Goal: Task Accomplishment & Management: Complete application form

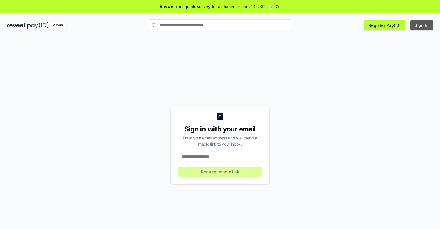
click at [422, 25] on button "Sign In" at bounding box center [421, 25] width 23 height 10
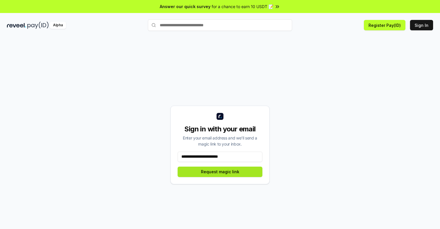
type input "**********"
click at [220, 171] on button "Request magic link" at bounding box center [220, 171] width 85 height 10
